Goal: Navigation & Orientation: Find specific page/section

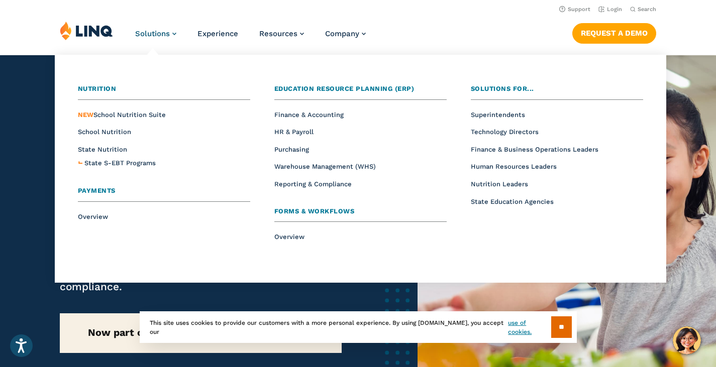
click at [163, 34] on span "Solutions" at bounding box center [152, 33] width 35 height 9
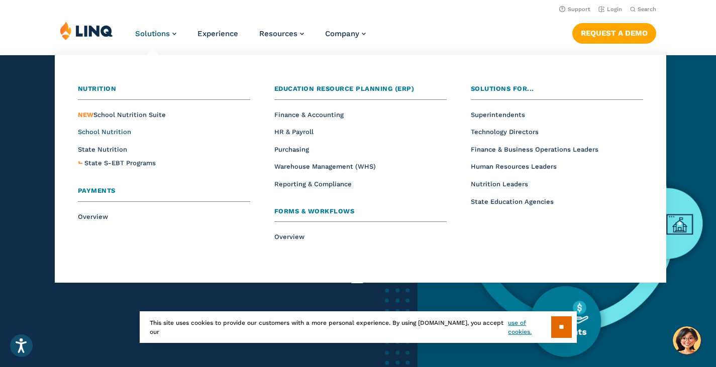
click at [120, 129] on span "School Nutrition" at bounding box center [104, 132] width 53 height 8
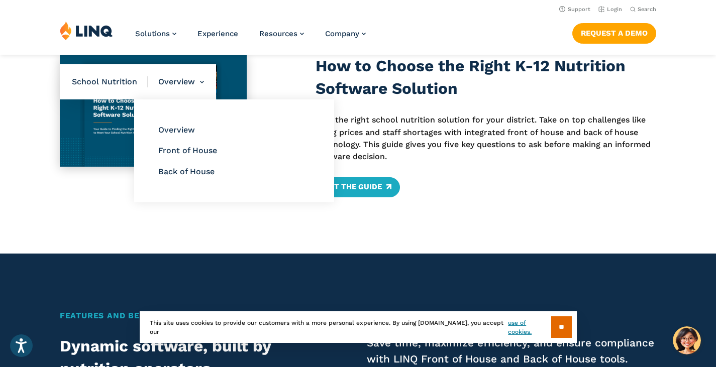
scroll to position [452, 0]
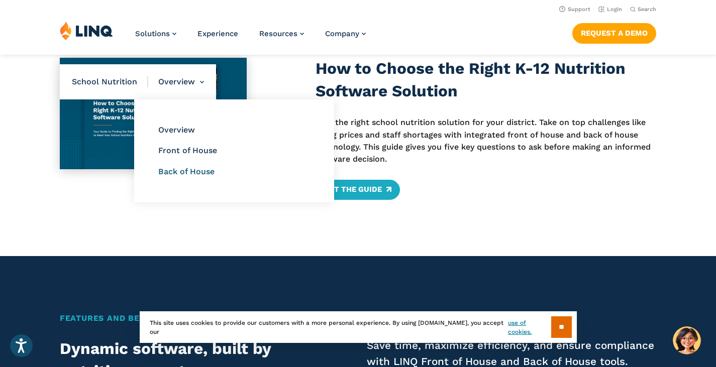
click at [187, 169] on link "Back of House" at bounding box center [186, 172] width 56 height 10
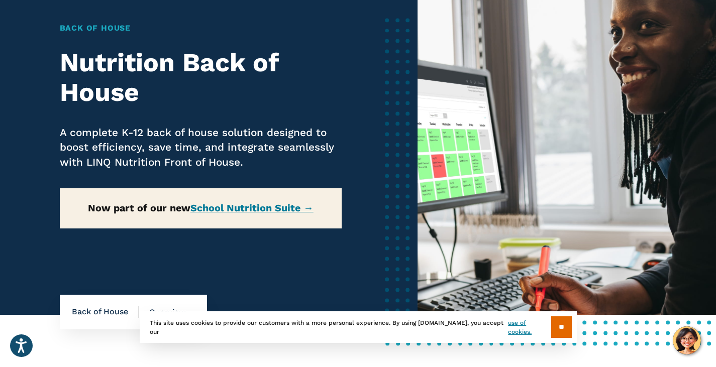
scroll to position [101, 0]
